Goal: Go to known website: Access a specific website the user already knows

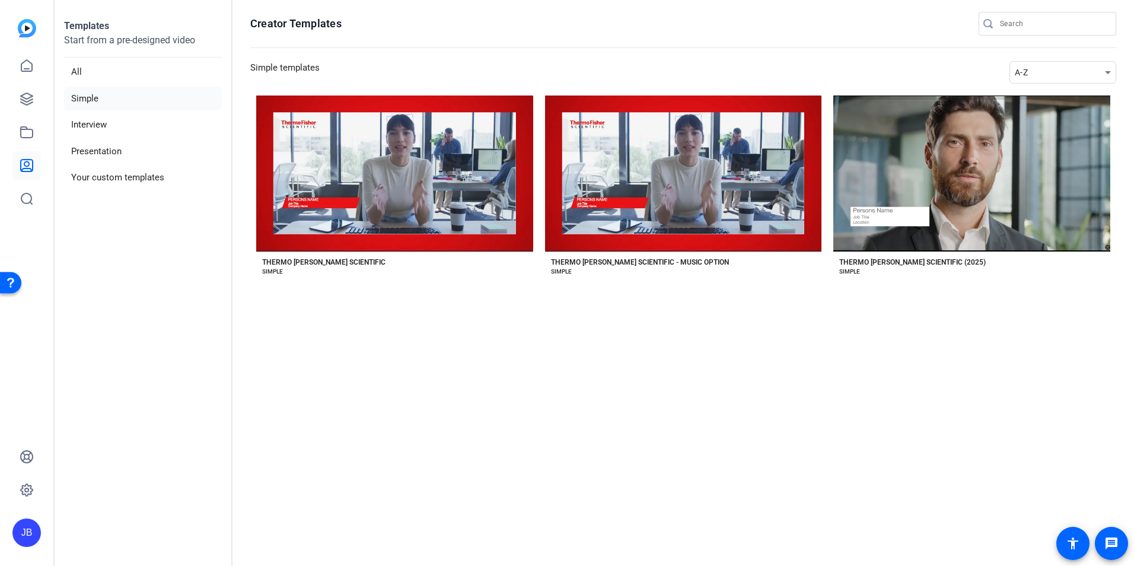
click at [636, 40] on openreel-divider-bar at bounding box center [683, 48] width 866 height 25
click at [21, 29] on img at bounding box center [27, 28] width 18 height 18
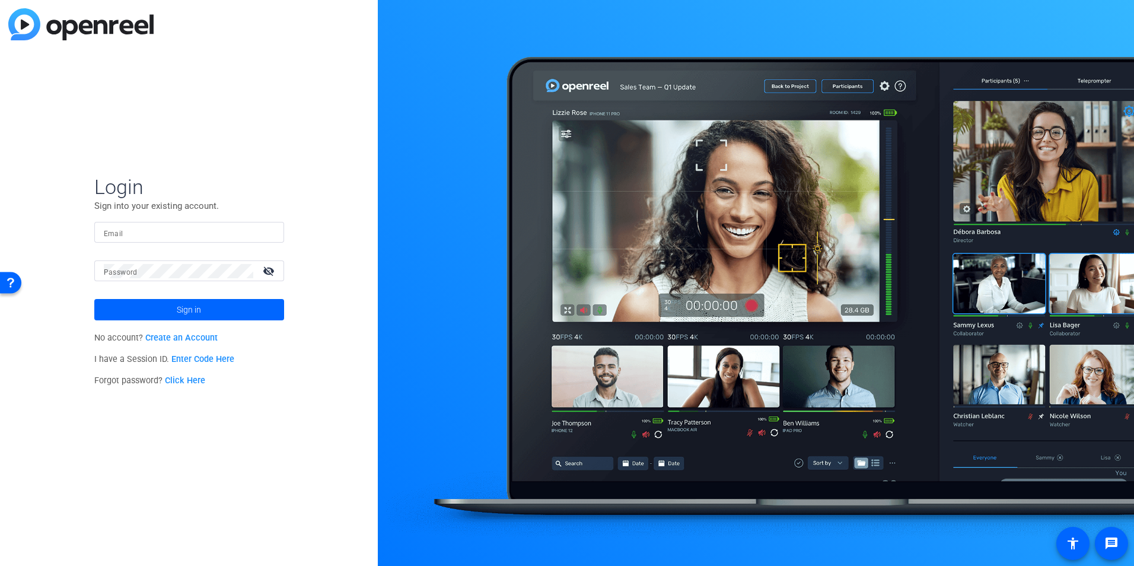
drag, startPoint x: 193, startPoint y: 234, endPoint x: 203, endPoint y: 232, distance: 10.2
click at [193, 234] on input "Email" at bounding box center [189, 232] width 171 height 14
type input "[PERSON_NAME][EMAIL_ADDRESS][PERSON_NAME][DOMAIN_NAME]"
click at [94, 299] on button "Sign in" at bounding box center [189, 309] width 190 height 21
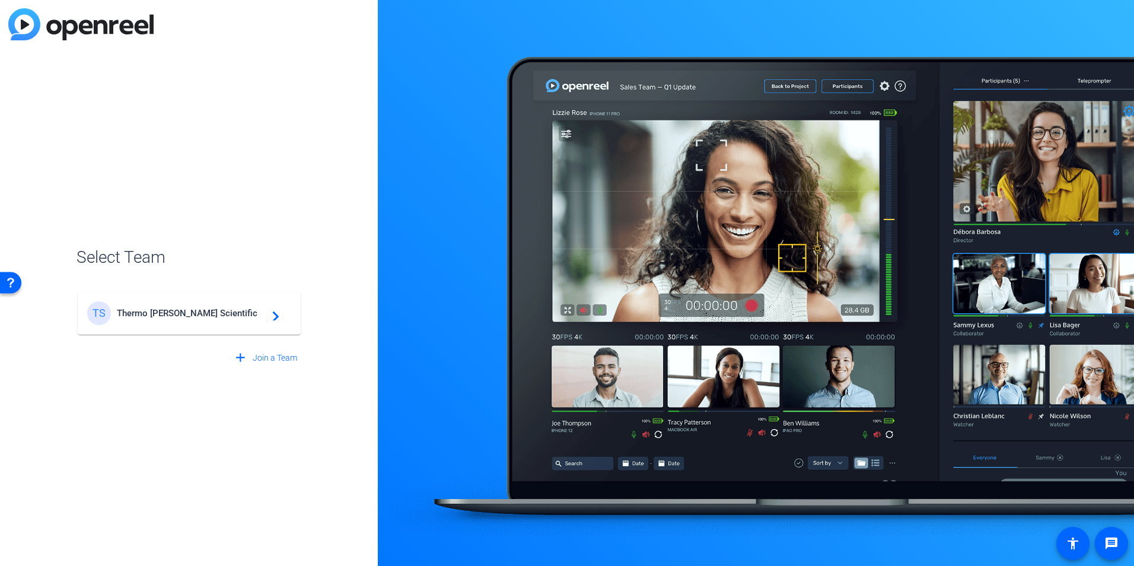
click at [226, 333] on mat-card-content "TS Thermo [PERSON_NAME] Scientific navigate_next" at bounding box center [189, 313] width 223 height 43
